Goal: Information Seeking & Learning: Learn about a topic

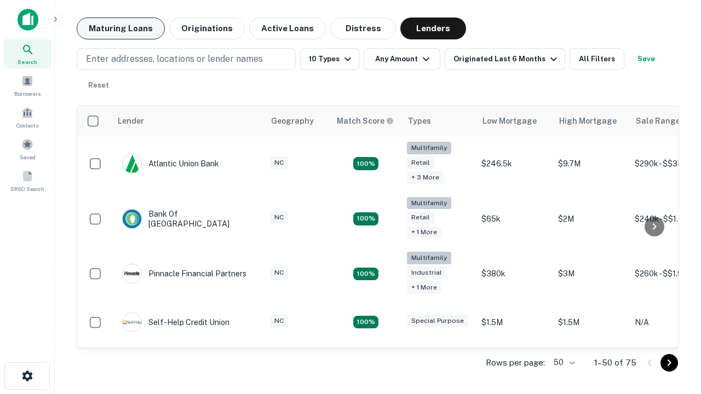
click at [120, 28] on button "Maturing Loans" at bounding box center [121, 29] width 88 height 22
